Goal: Contribute content: Contribute content

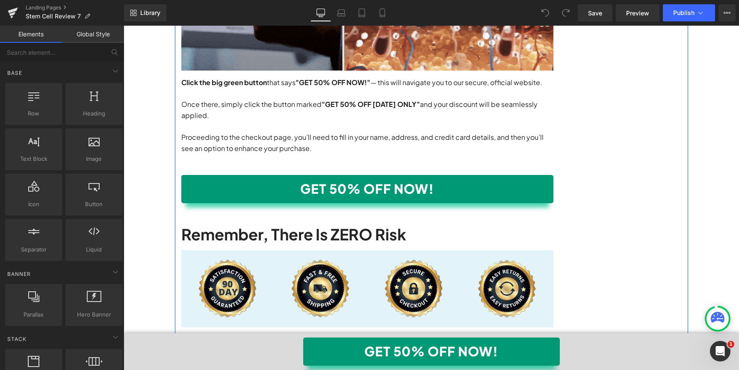
scroll to position [7735, 0]
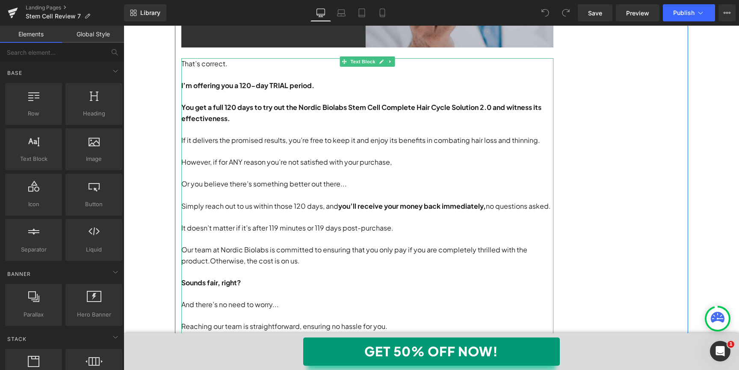
click at [480, 201] on span "you’ll receive your money back immediately," at bounding box center [411, 205] width 147 height 9
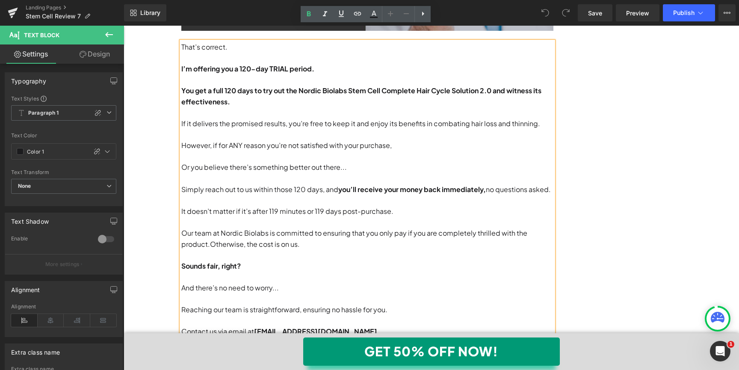
scroll to position [7749, 0]
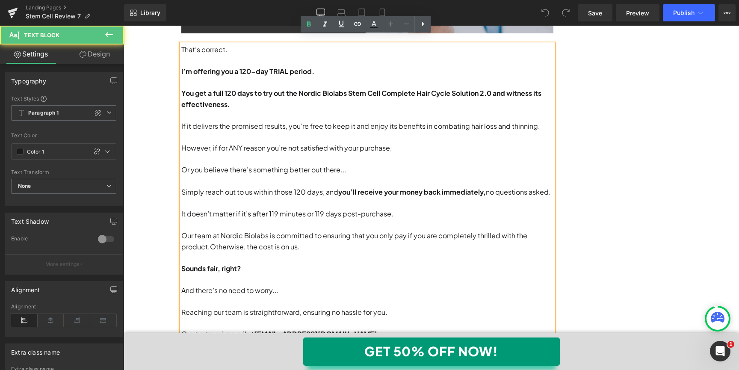
click at [489, 186] on p "Simply reach out to us within those 120 days, and you’ll receive your money bac…" at bounding box center [367, 191] width 372 height 11
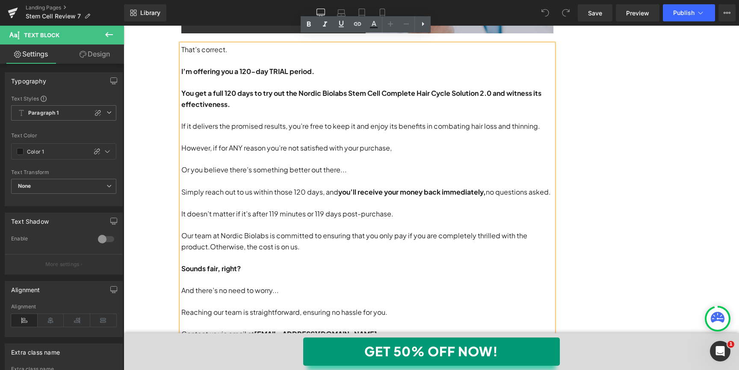
drag, startPoint x: 480, startPoint y: 185, endPoint x: 551, endPoint y: 181, distance: 70.2
click at [551, 186] on p "Simply reach out to us within those 120 days, and you’ll receive your money bac…" at bounding box center [367, 191] width 372 height 11
click at [533, 186] on p "Simply reach out to us within those 120 days, and you’ll receive your money bac…" at bounding box center [367, 191] width 372 height 11
click at [449, 187] on span "you’ll receive your money back immediately," at bounding box center [411, 191] width 147 height 9
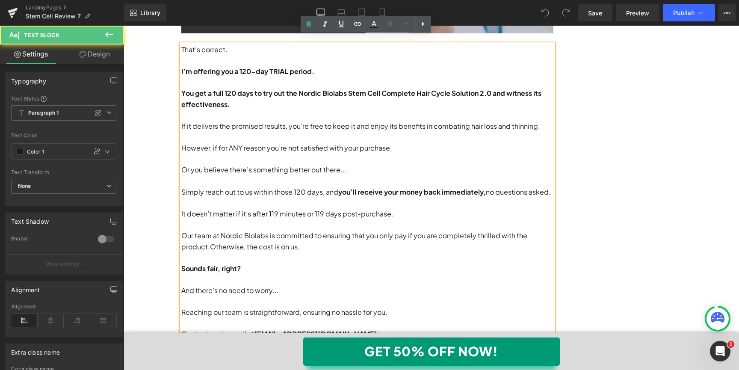
drag, startPoint x: 440, startPoint y: 183, endPoint x: 549, endPoint y: 178, distance: 109.5
click at [549, 186] on p "Simply reach out to us within those 120 days, and you’ll receive your money bac…" at bounding box center [367, 191] width 372 height 11
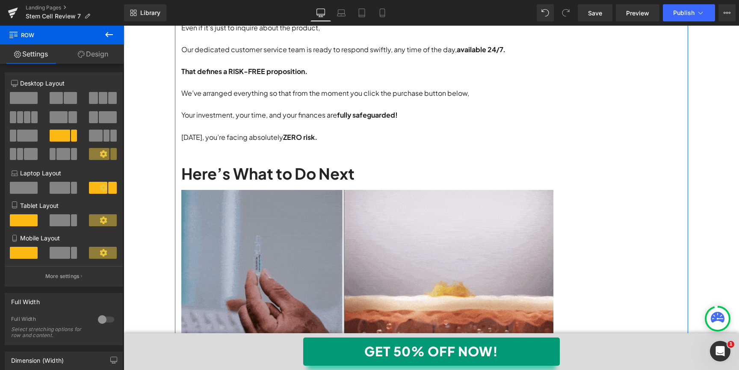
scroll to position [7845, 0]
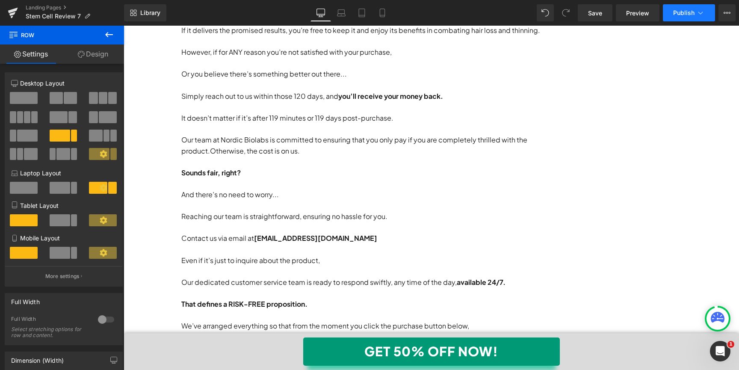
click at [684, 21] on button "Publish" at bounding box center [689, 12] width 52 height 17
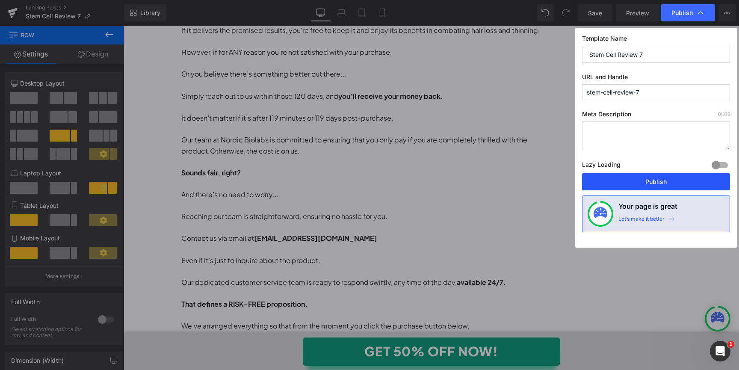
drag, startPoint x: 645, startPoint y: 179, endPoint x: 192, endPoint y: 86, distance: 462.5
click at [645, 179] on button "Publish" at bounding box center [656, 181] width 148 height 17
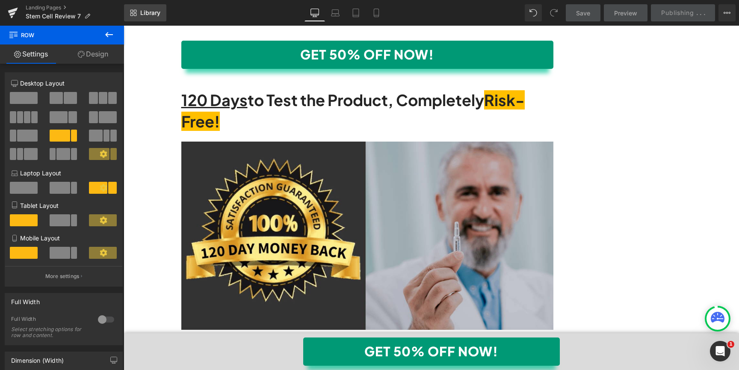
scroll to position [7453, 0]
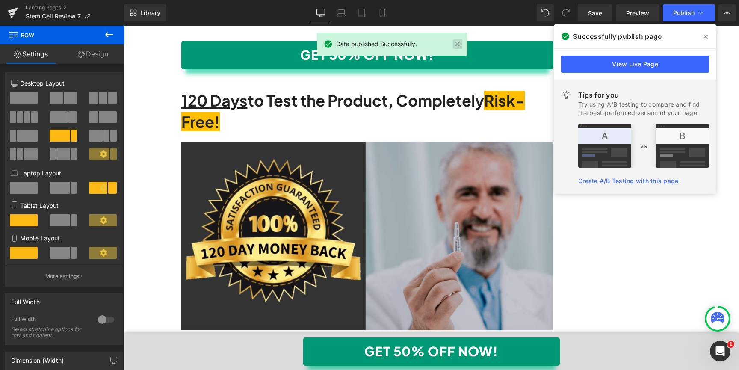
click at [459, 48] on link at bounding box center [457, 43] width 9 height 9
